Goal: Navigation & Orientation: Find specific page/section

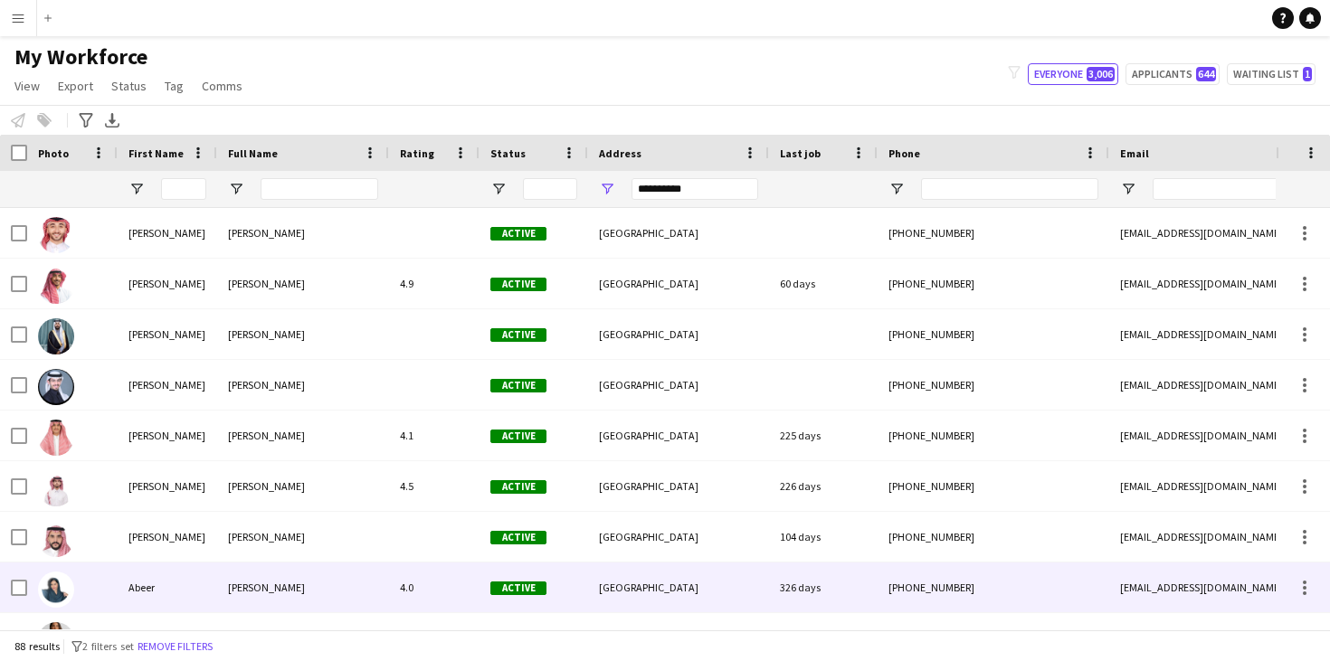
click at [624, 577] on div "[GEOGRAPHIC_DATA]" at bounding box center [678, 588] width 181 height 50
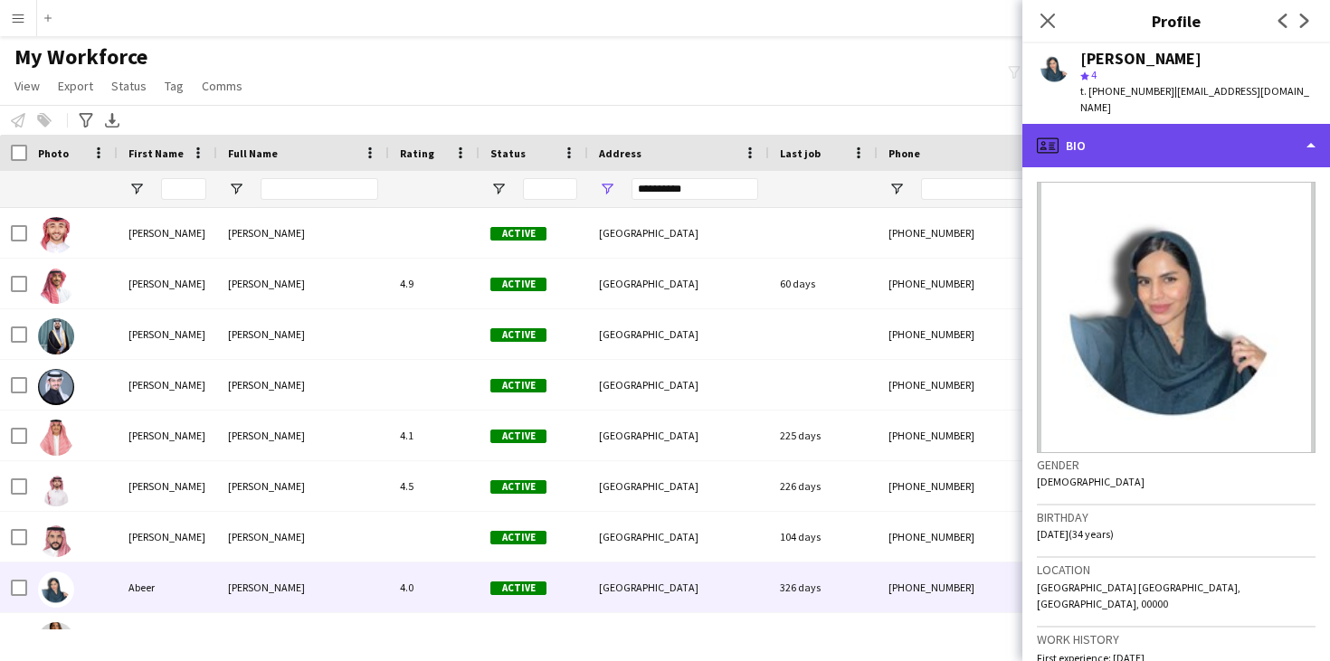
click at [1173, 124] on div "profile Bio" at bounding box center [1176, 145] width 308 height 43
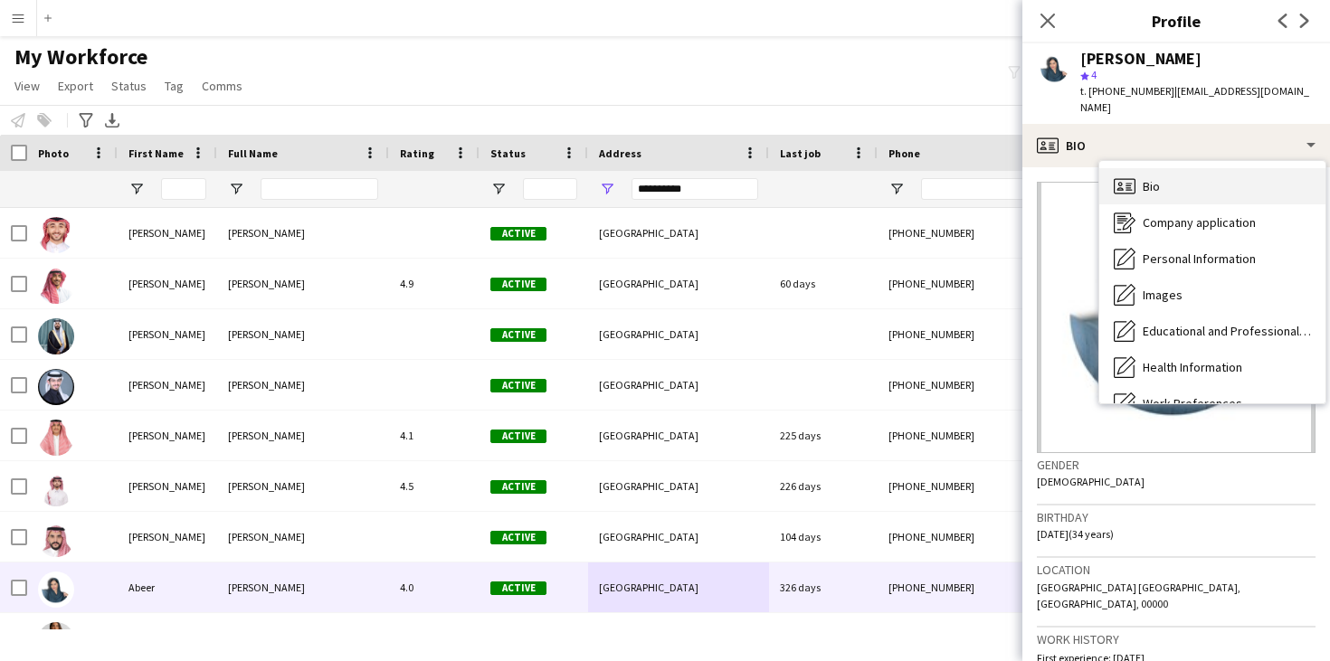
click at [1179, 168] on div "Bio Bio" at bounding box center [1212, 186] width 226 height 36
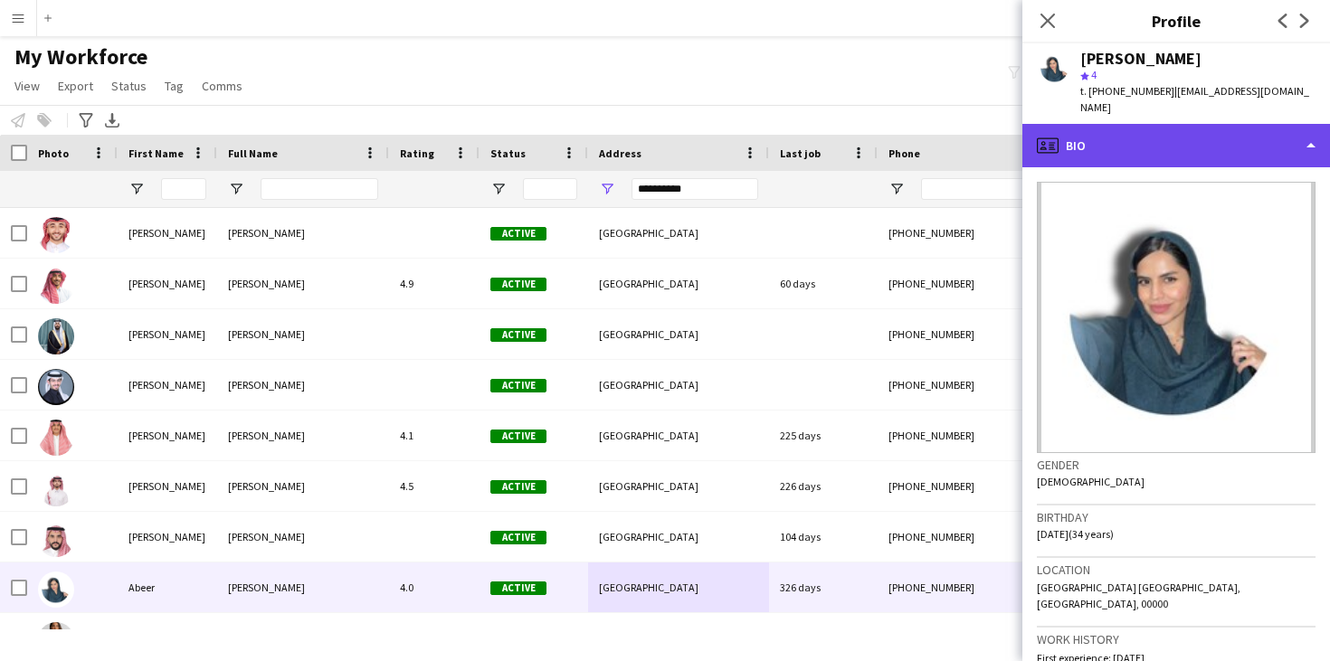
click at [1181, 132] on div "profile Bio" at bounding box center [1176, 145] width 308 height 43
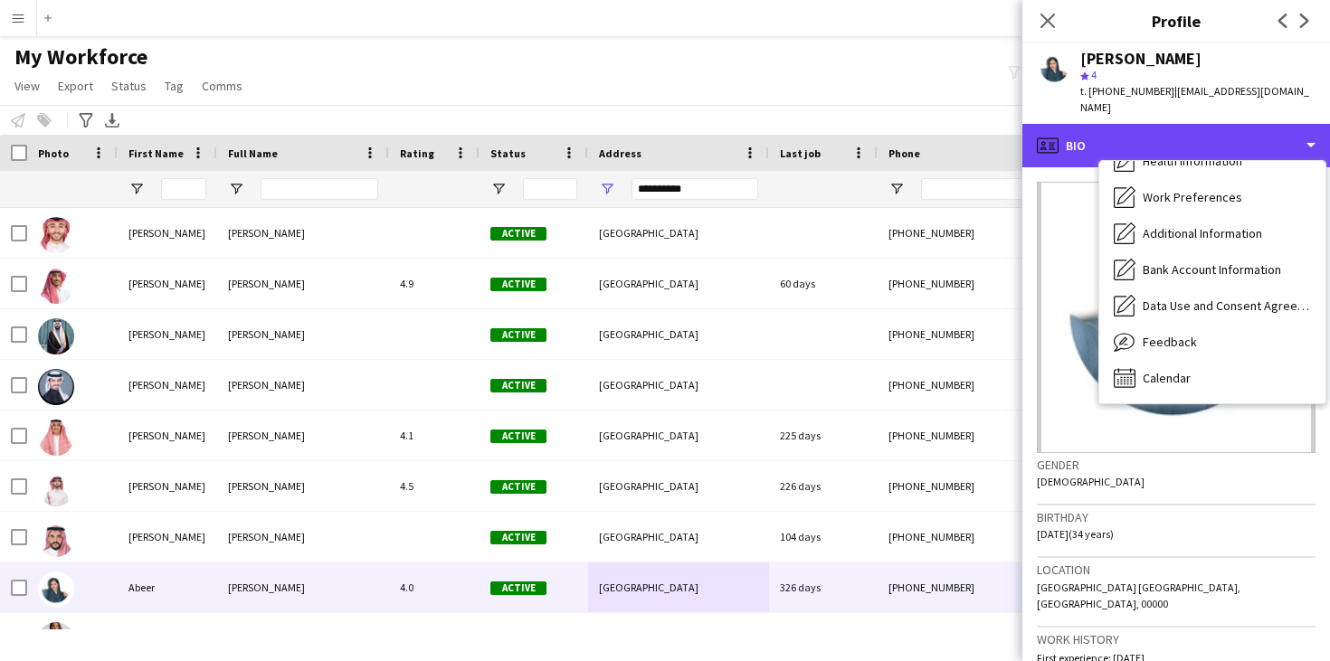
scroll to position [206, 0]
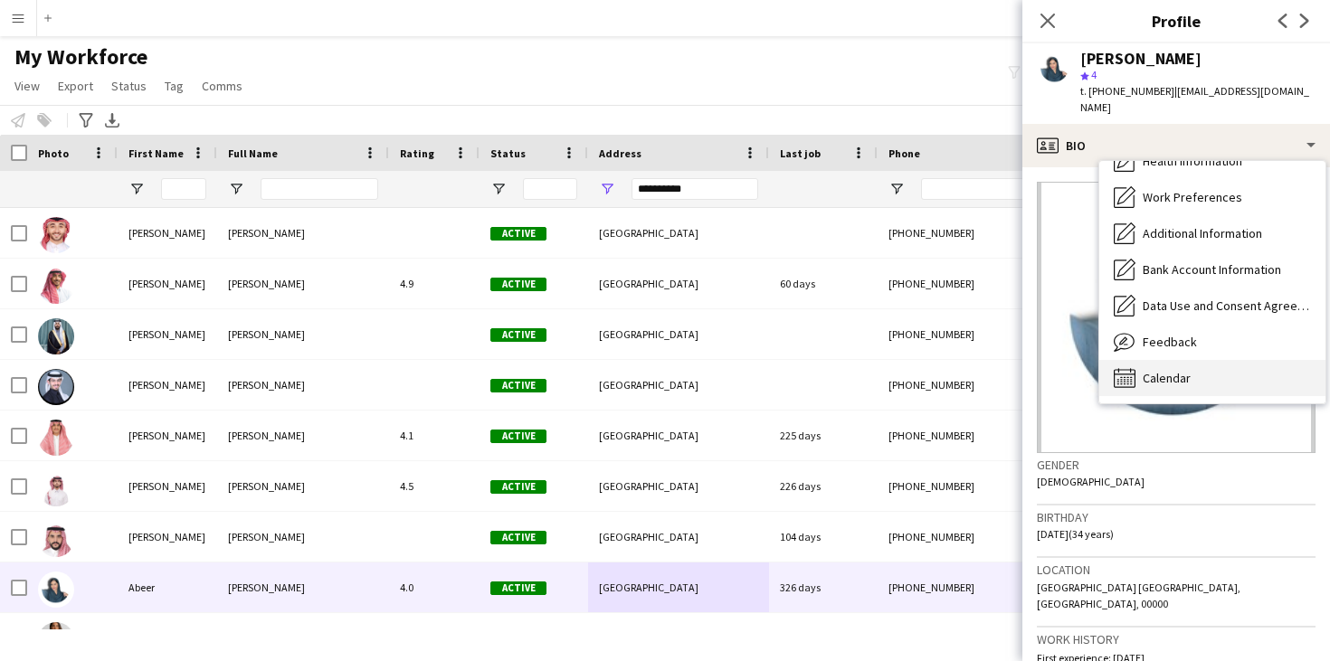
click at [1183, 370] on span "Calendar" at bounding box center [1167, 378] width 48 height 16
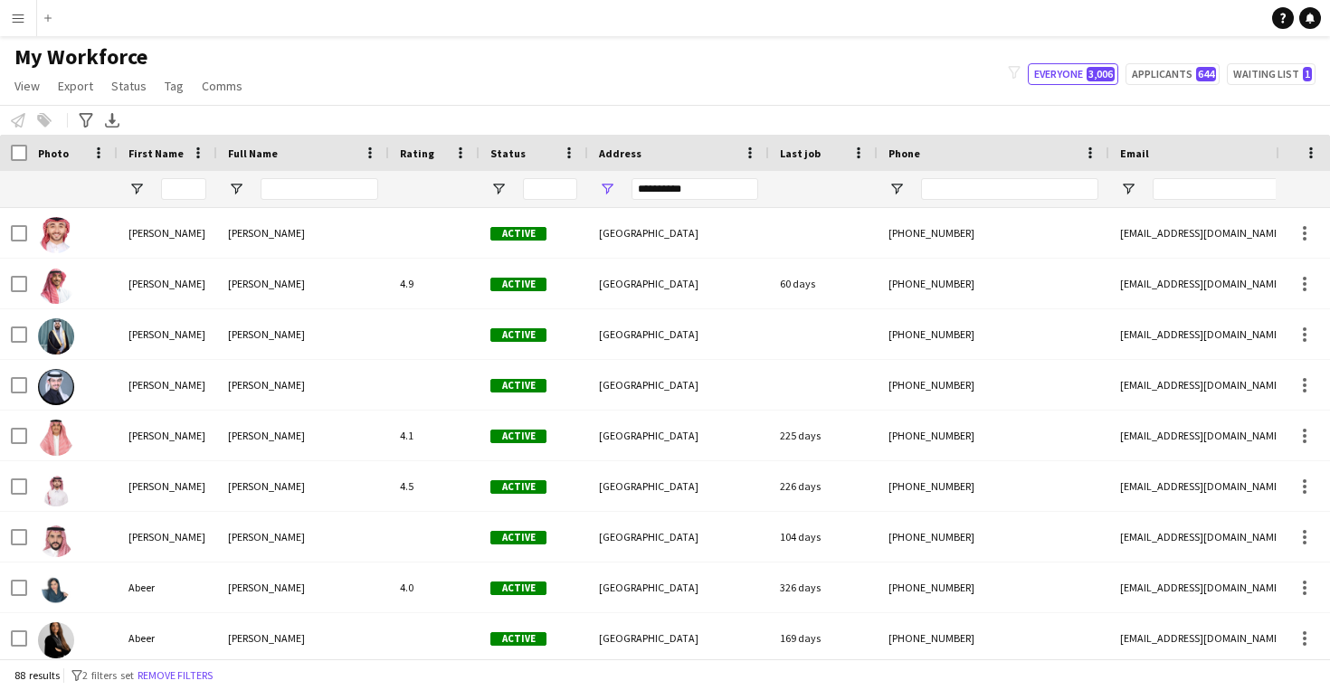
click at [118, 65] on span "My Workforce" at bounding box center [80, 56] width 133 height 27
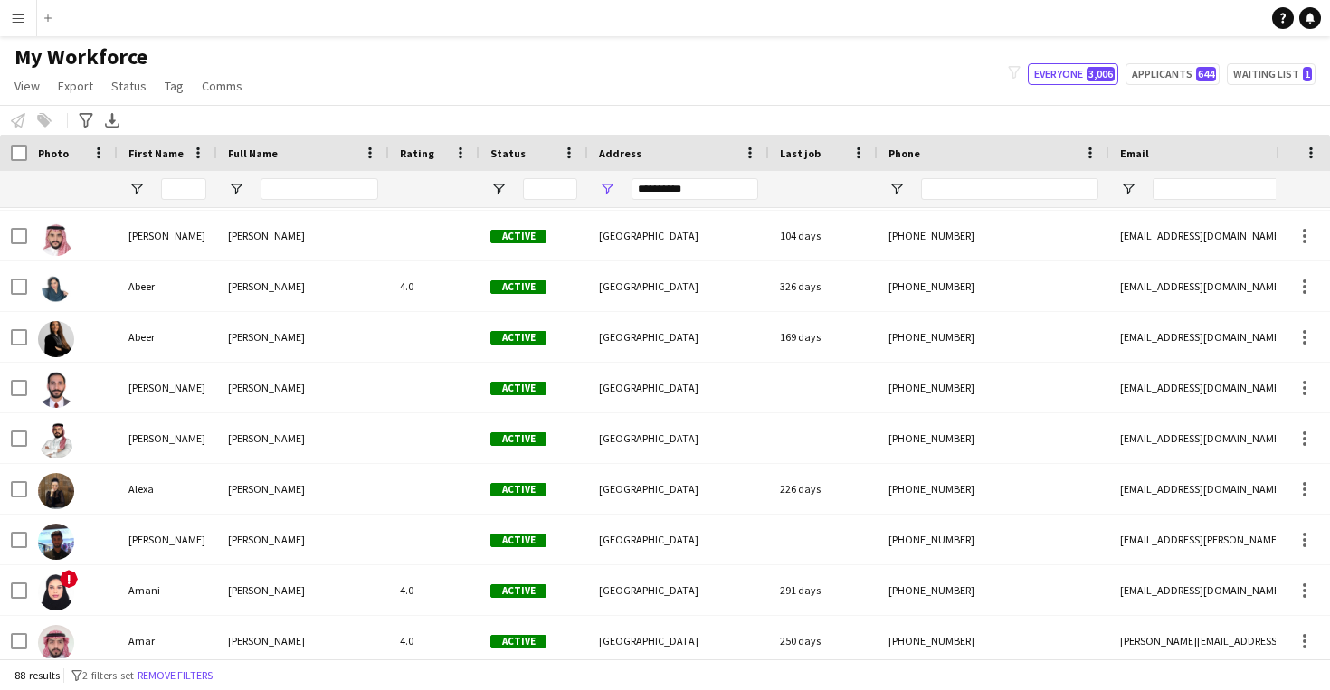
click at [23, 22] on app-icon "Menu" at bounding box center [18, 18] width 14 height 14
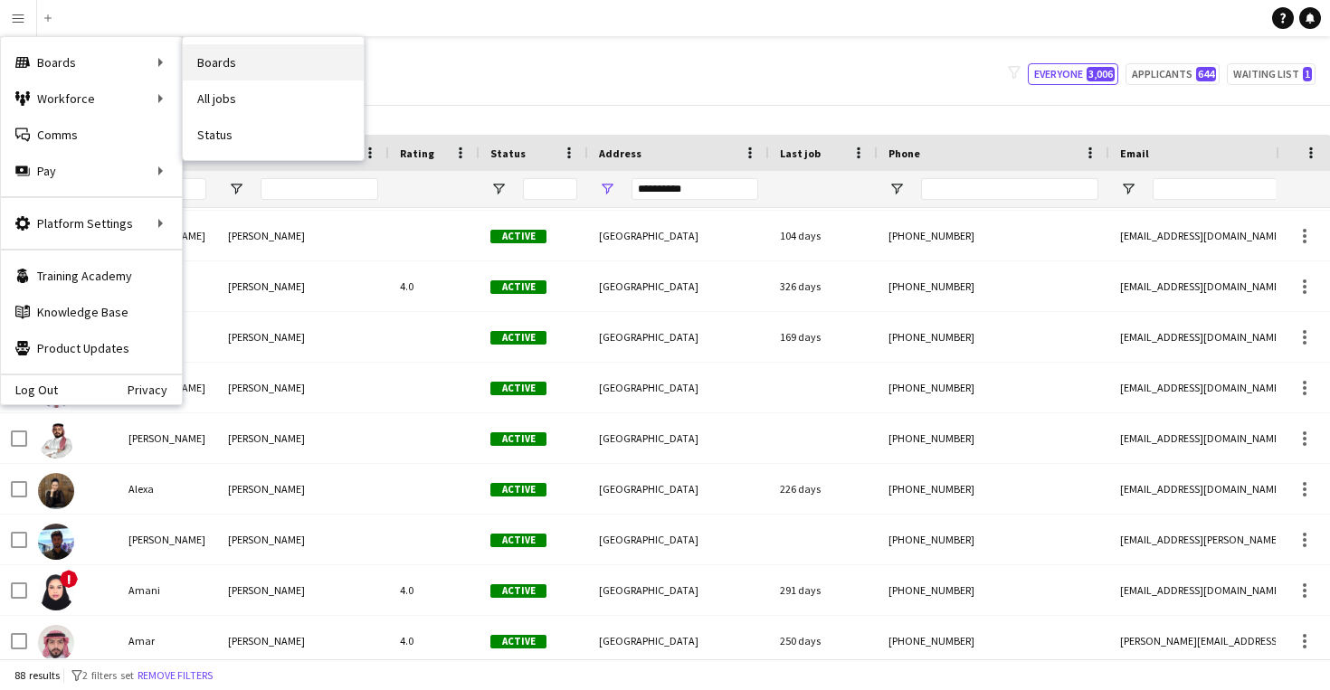
click at [223, 71] on link "Boards" at bounding box center [273, 62] width 181 height 36
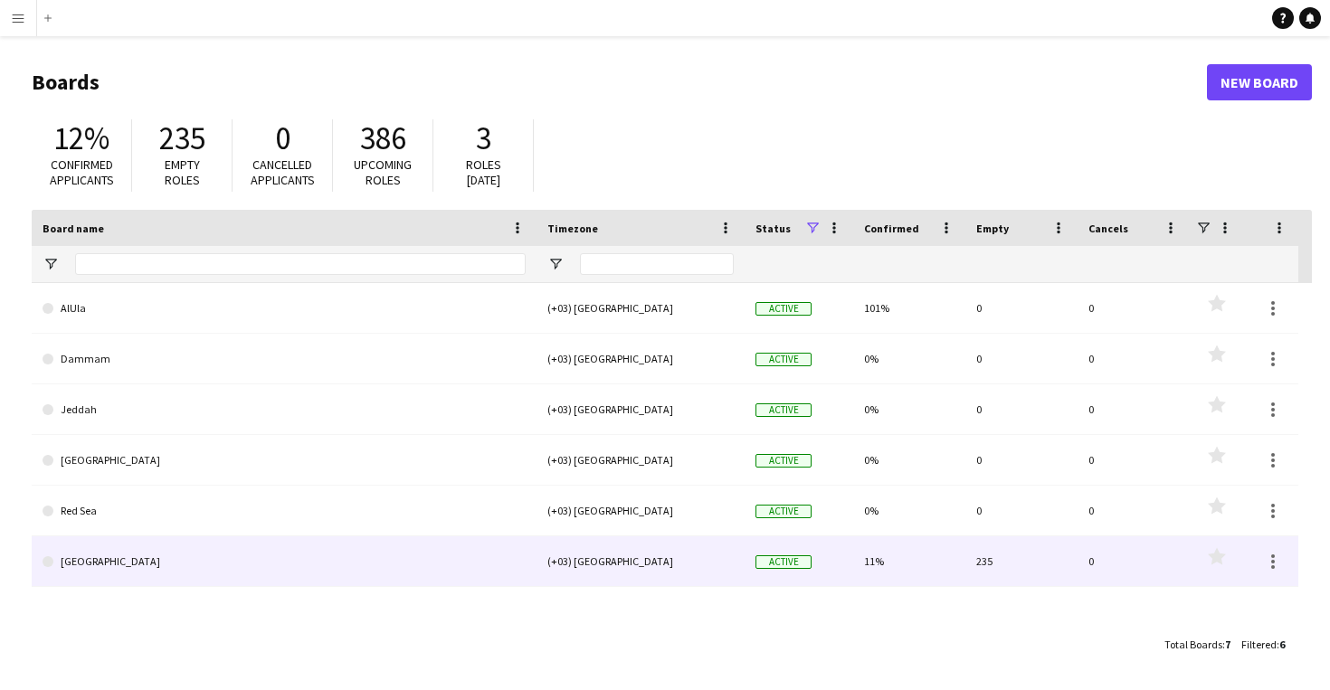
click at [359, 556] on link "[GEOGRAPHIC_DATA]" at bounding box center [284, 562] width 483 height 51
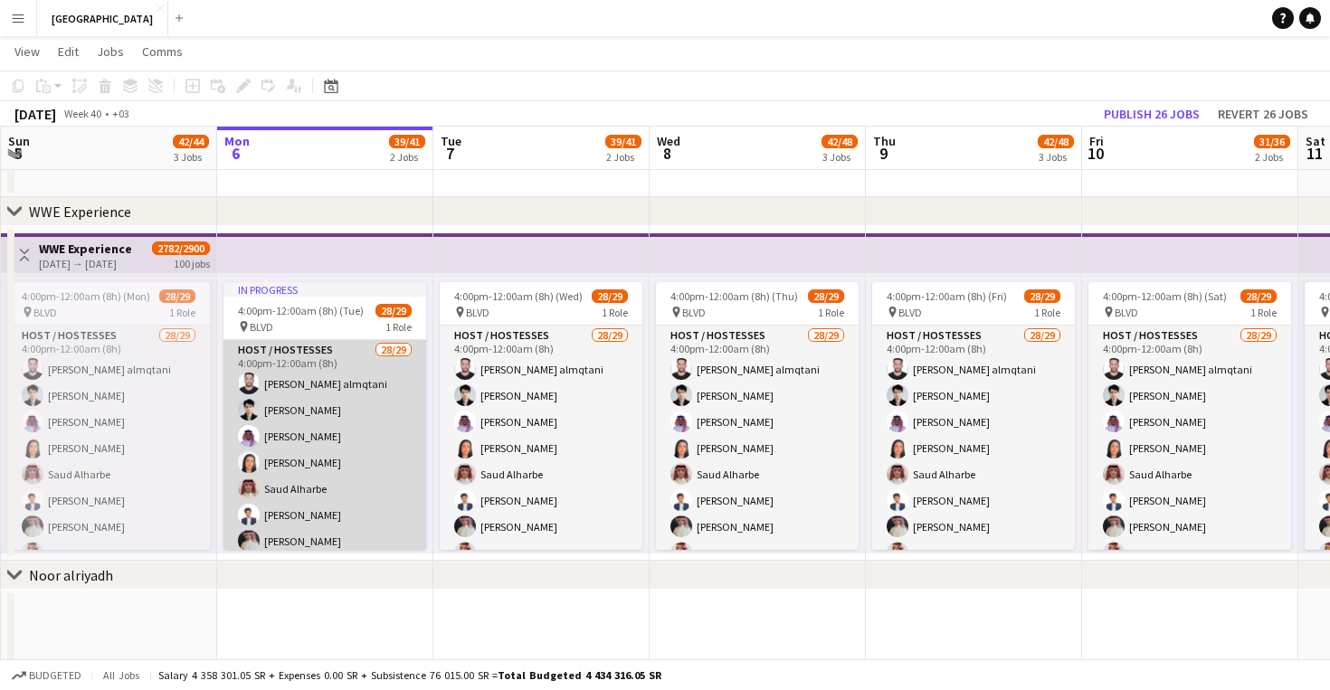
scroll to position [28, 0]
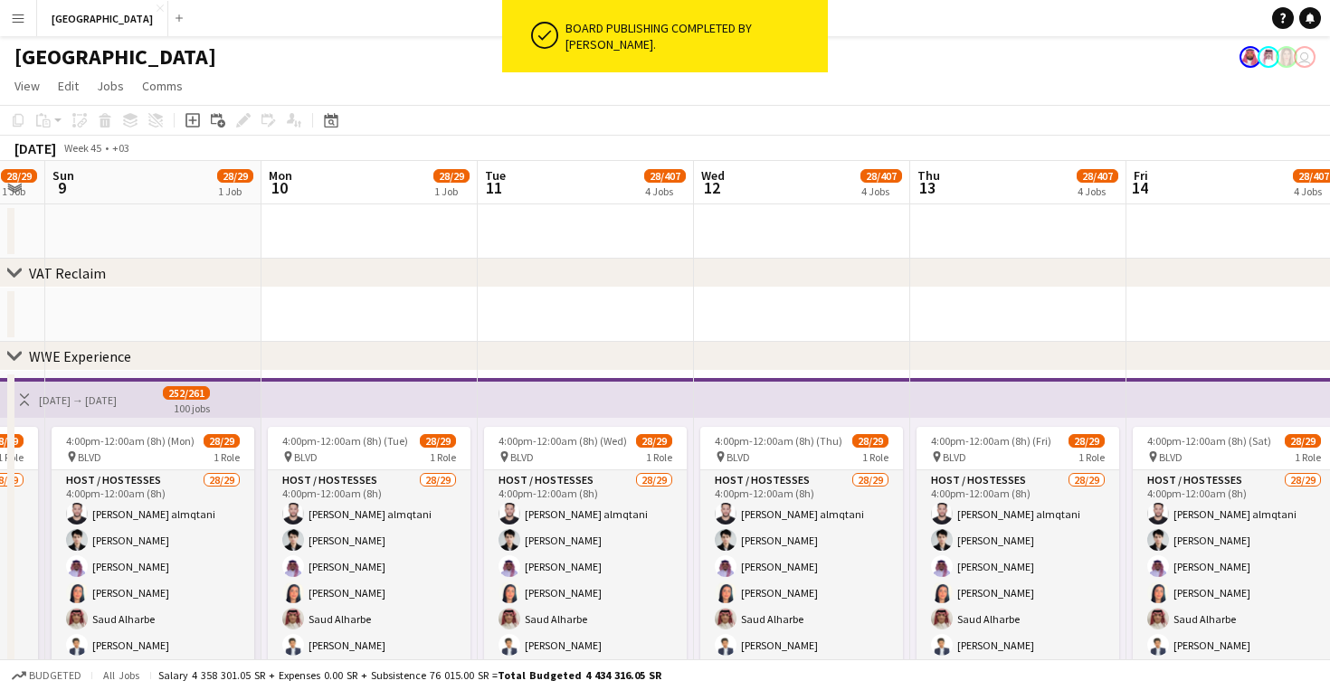
scroll to position [1701, 0]
